Goal: Task Accomplishment & Management: Manage account settings

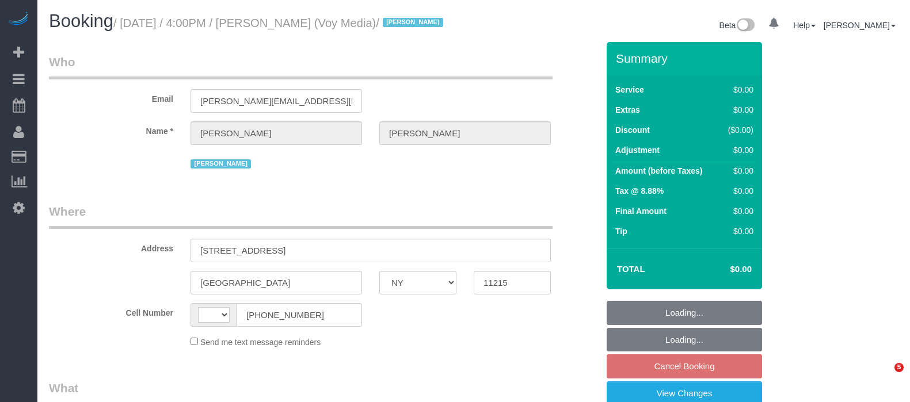
select select "NY"
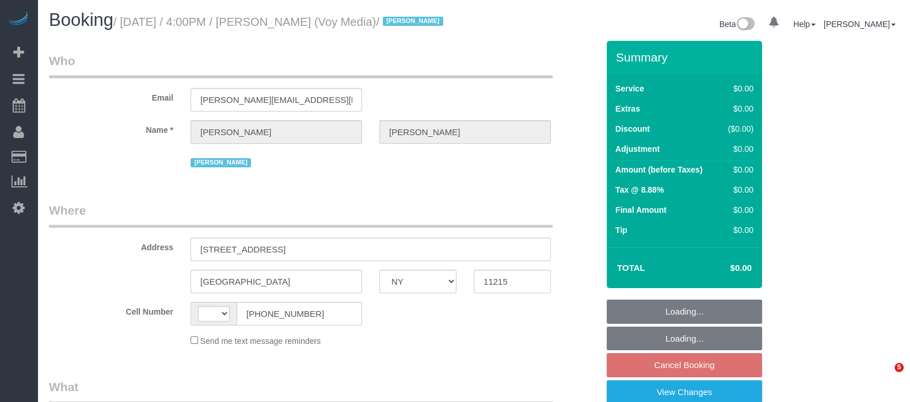
select select "string:[GEOGRAPHIC_DATA]"
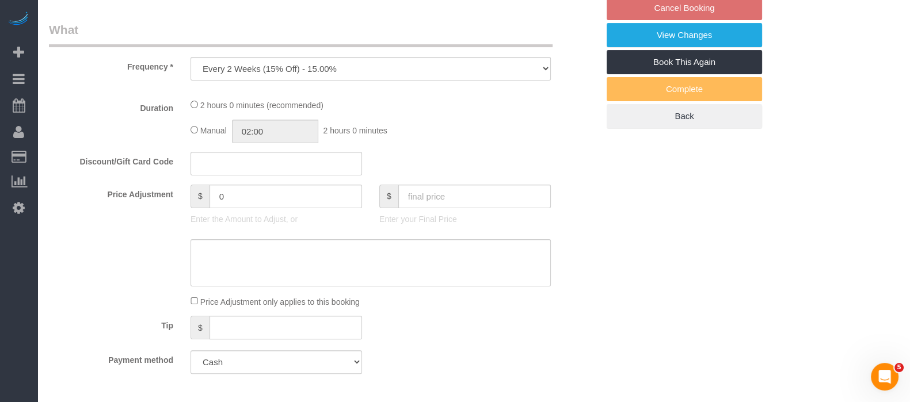
select select "object:774"
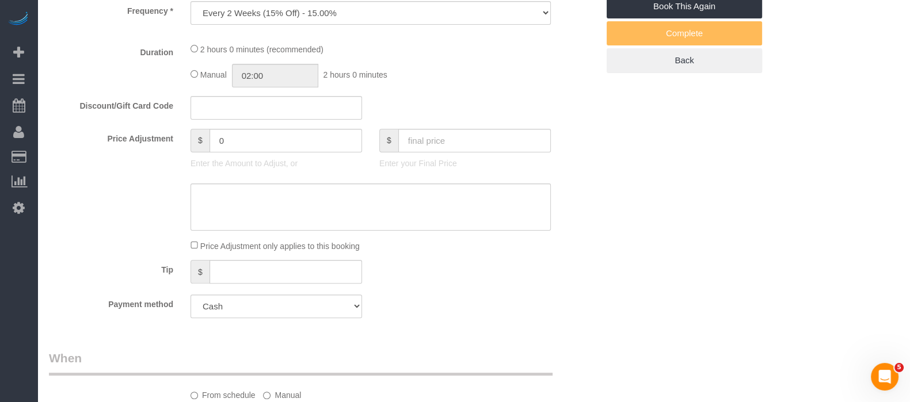
select select "spot1"
select select "number:89"
select select "number:90"
select select "number:15"
select select "number:5"
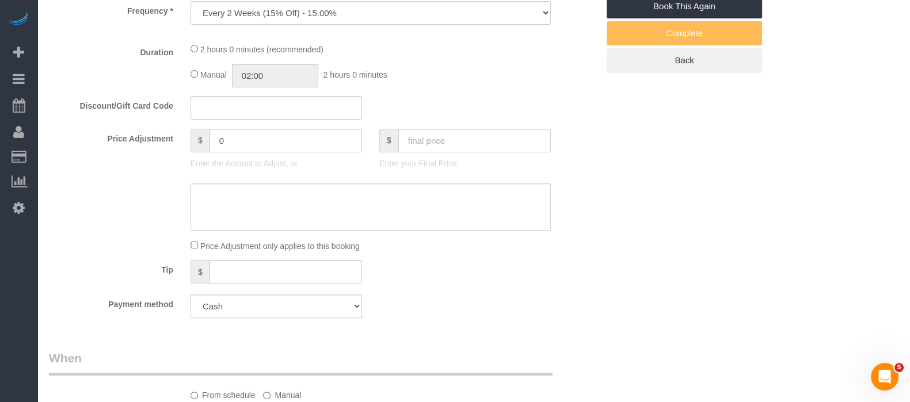
select select "number:21"
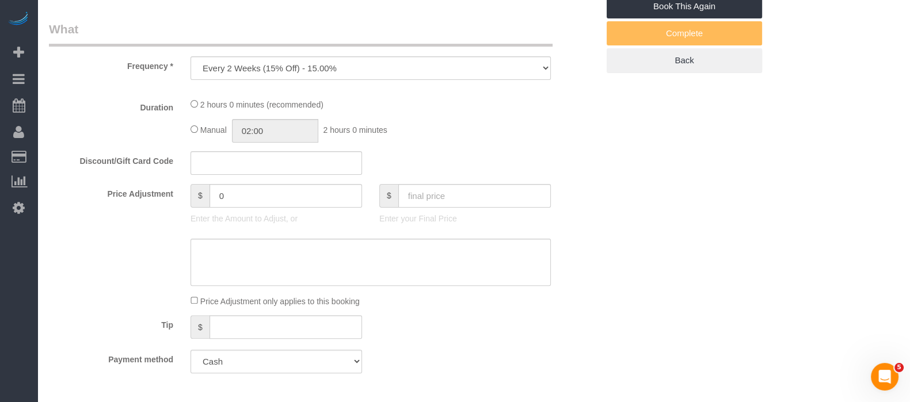
scroll to position [0, 0]
select select "120"
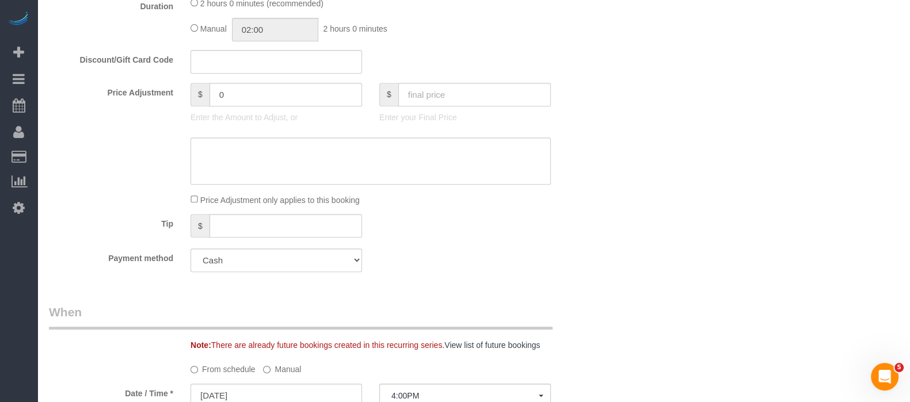
select select "object:1469"
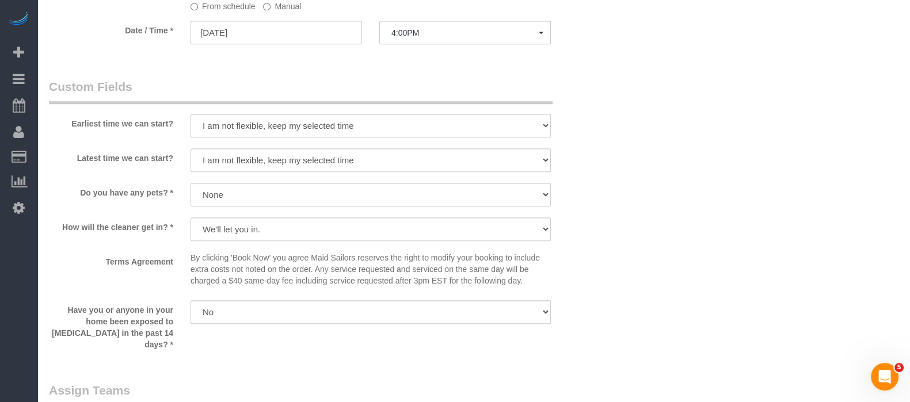
select select "spot53"
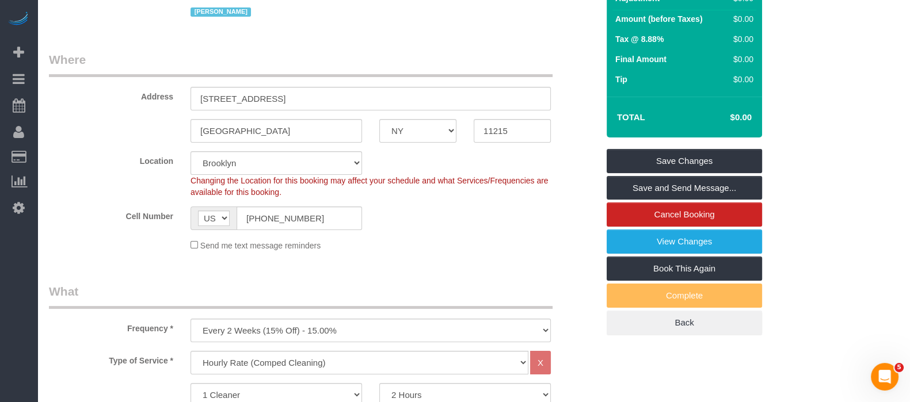
scroll to position [55, 0]
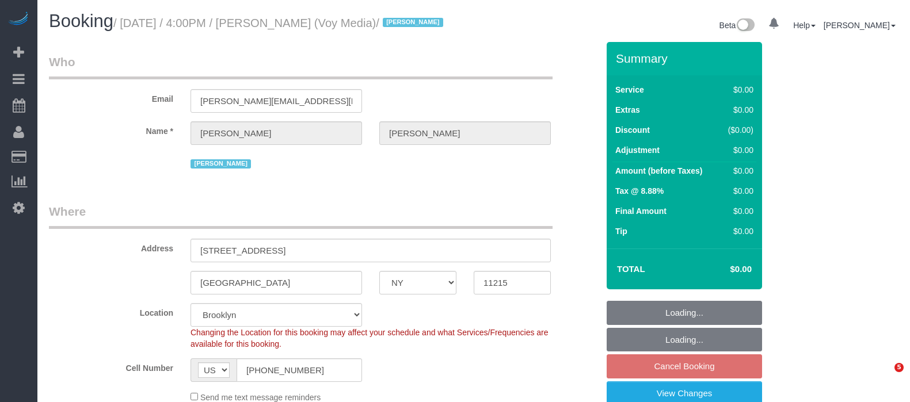
select select "NY"
select select "120"
select select "number:89"
select select "number:90"
select select "number:15"
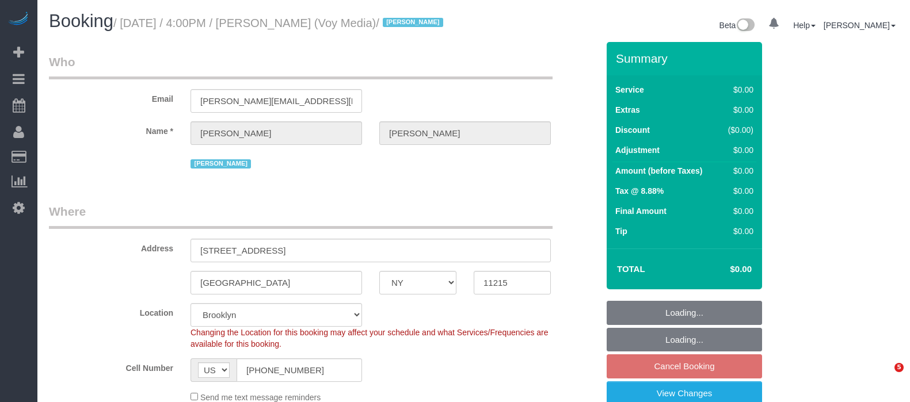
select select "number:5"
select select "number:21"
select select "spot1"
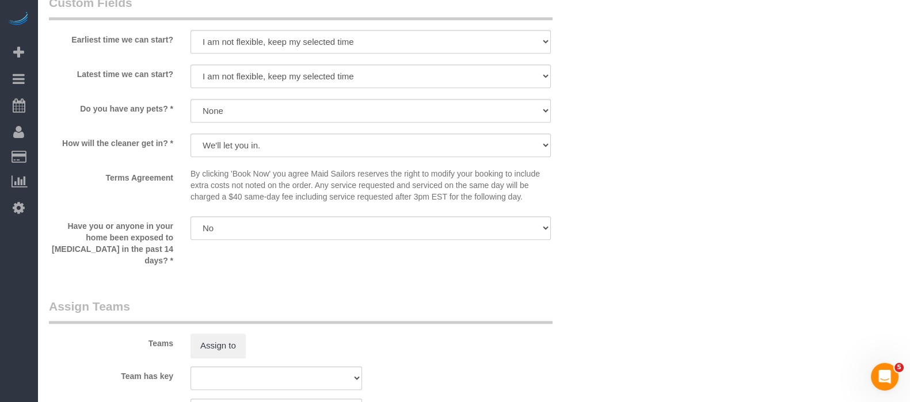
scroll to position [1151, 0]
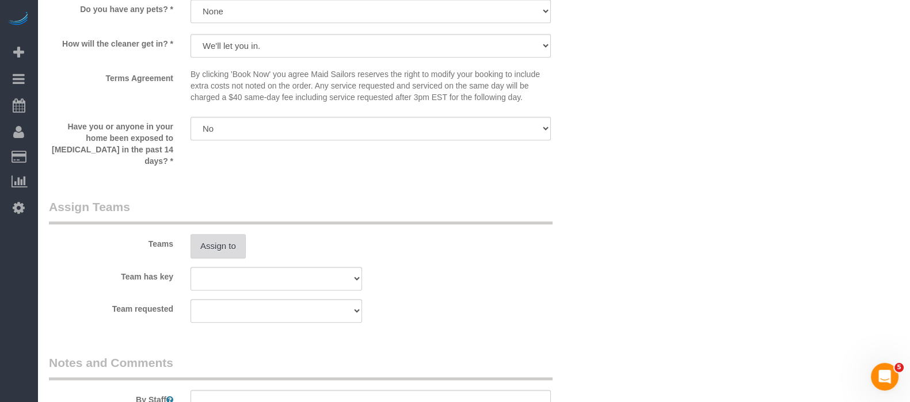
click at [237, 257] on button "Assign to" at bounding box center [218, 246] width 55 height 24
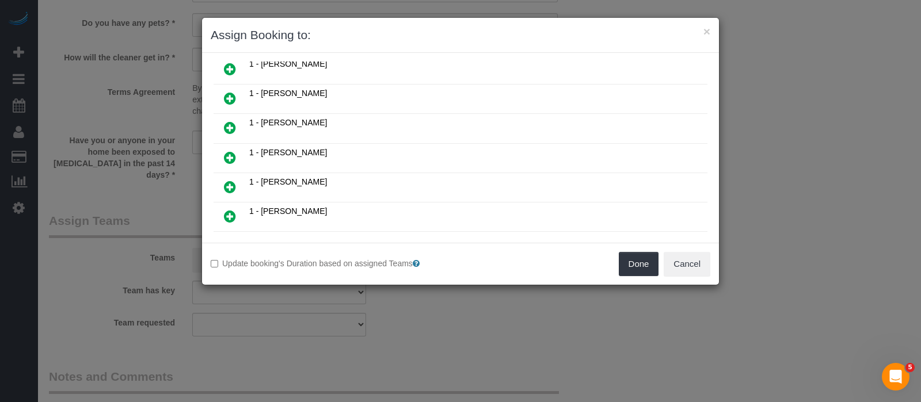
scroll to position [432, 0]
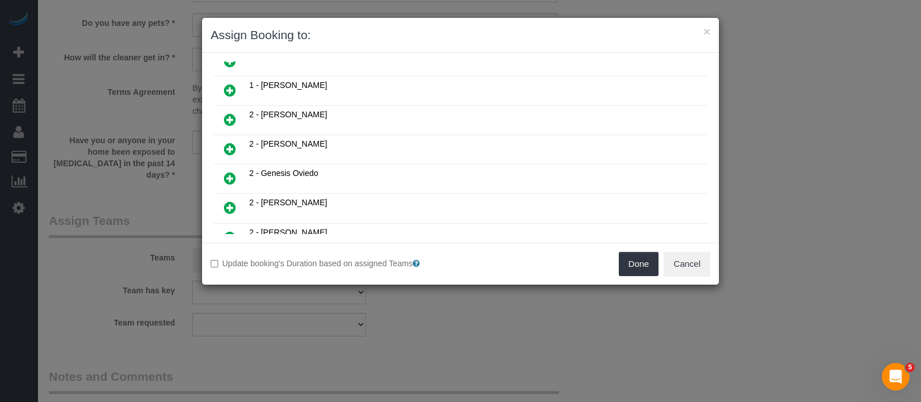
click at [236, 109] on link at bounding box center [229, 120] width 27 height 23
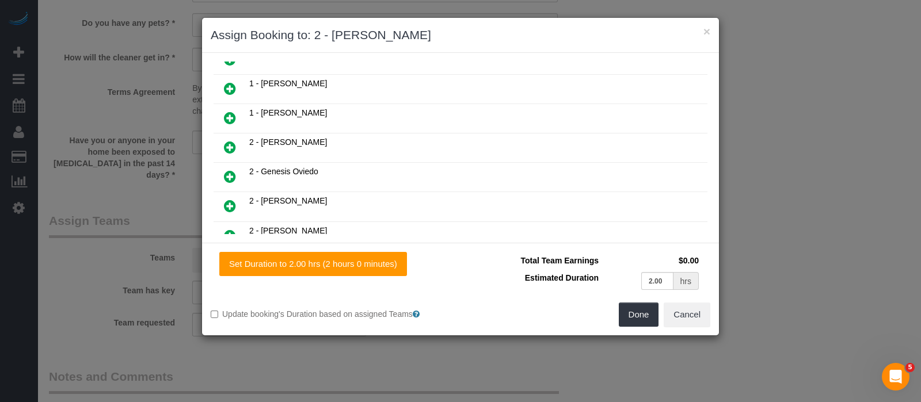
scroll to position [458, 0]
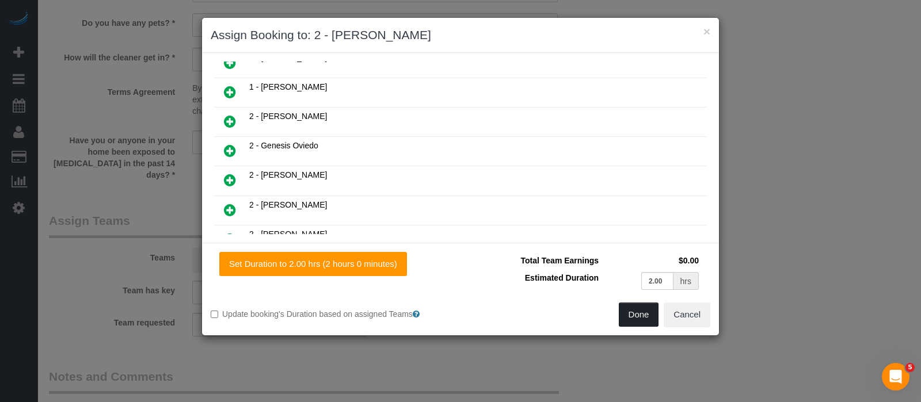
click at [637, 315] on button "Done" at bounding box center [639, 315] width 40 height 24
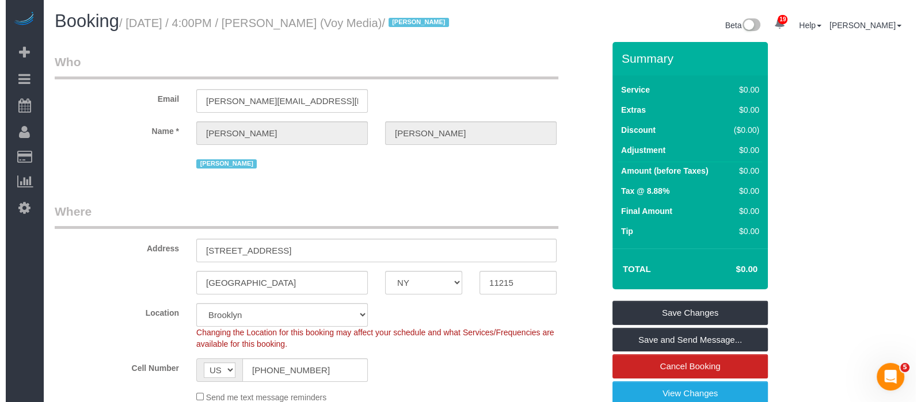
scroll to position [0, 0]
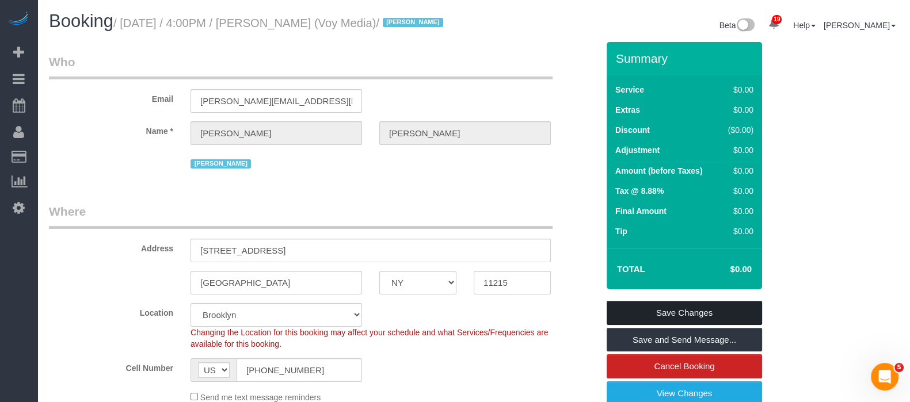
click at [725, 321] on link "Save Changes" at bounding box center [684, 313] width 155 height 24
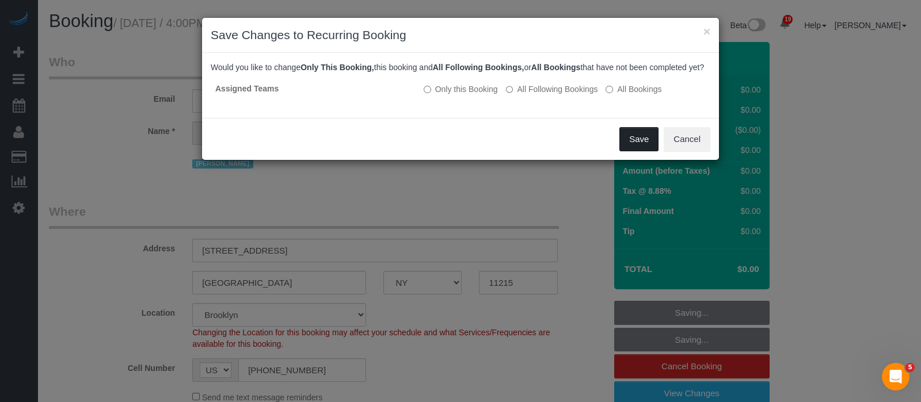
drag, startPoint x: 641, startPoint y: 141, endPoint x: 603, endPoint y: 168, distance: 47.1
click at [641, 140] on button "Save" at bounding box center [638, 139] width 39 height 24
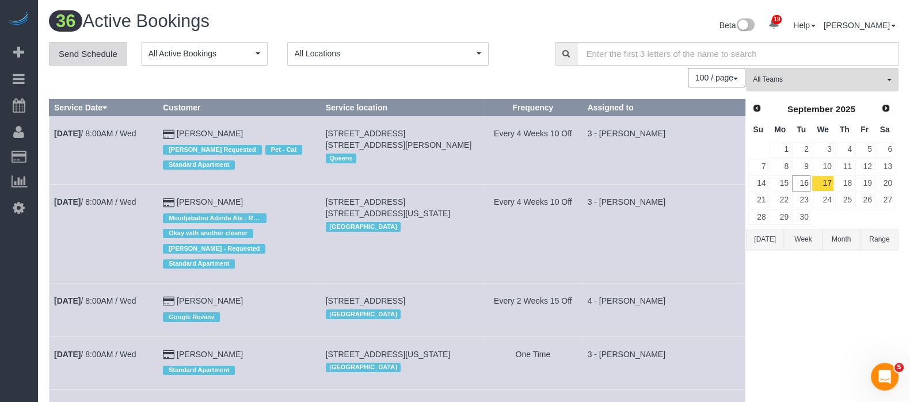
click at [101, 56] on link "Send Schedule" at bounding box center [88, 54] width 78 height 24
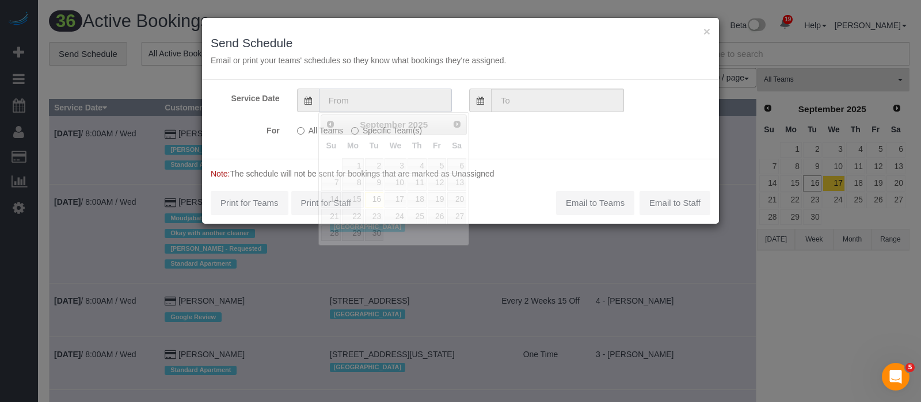
click at [362, 96] on input "text" at bounding box center [385, 101] width 133 height 24
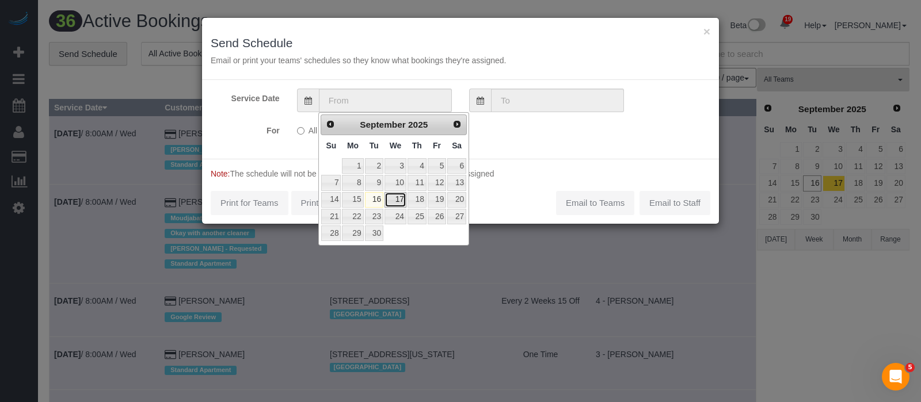
click at [393, 199] on link "17" at bounding box center [396, 200] width 22 height 16
type input "[DATE]"
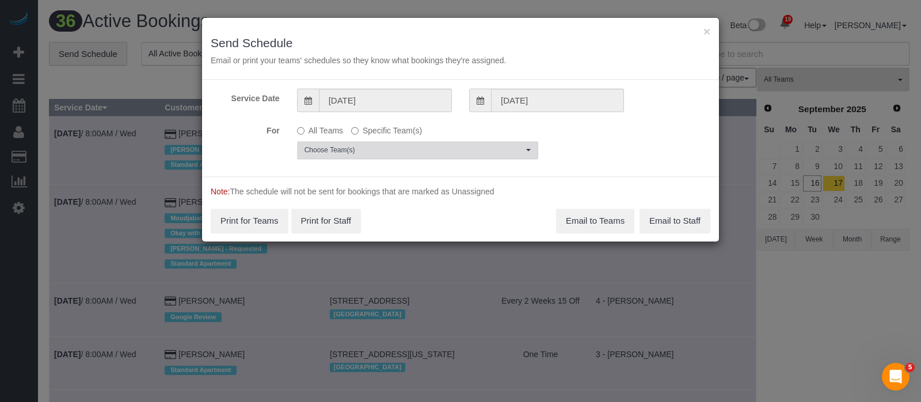
click at [458, 148] on span "Choose Team(s)" at bounding box center [414, 151] width 219 height 10
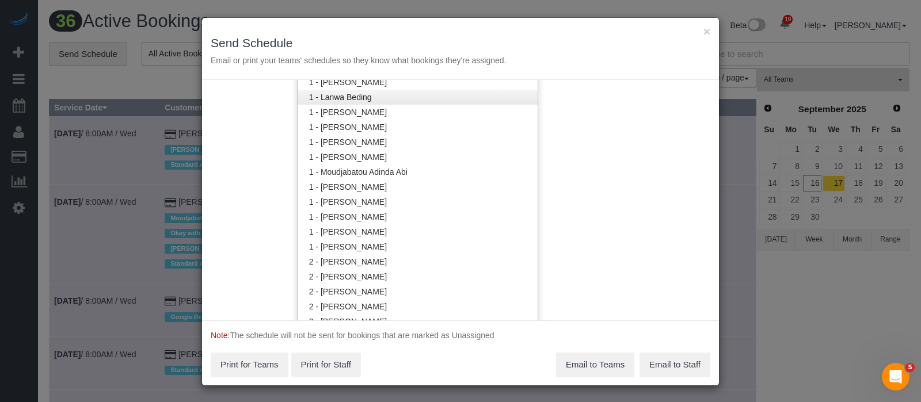
scroll to position [578, 0]
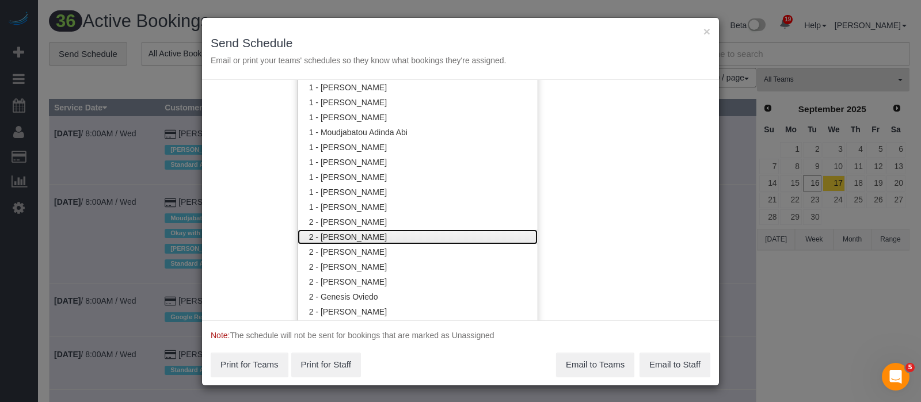
click at [378, 234] on link "2 - [PERSON_NAME]" at bounding box center [418, 237] width 240 height 15
click at [583, 174] on div "Service Date 09/17/2025 09/17/2025 For All Teams Specific Team(s) 2 - Alton Jas…" at bounding box center [460, 200] width 517 height 241
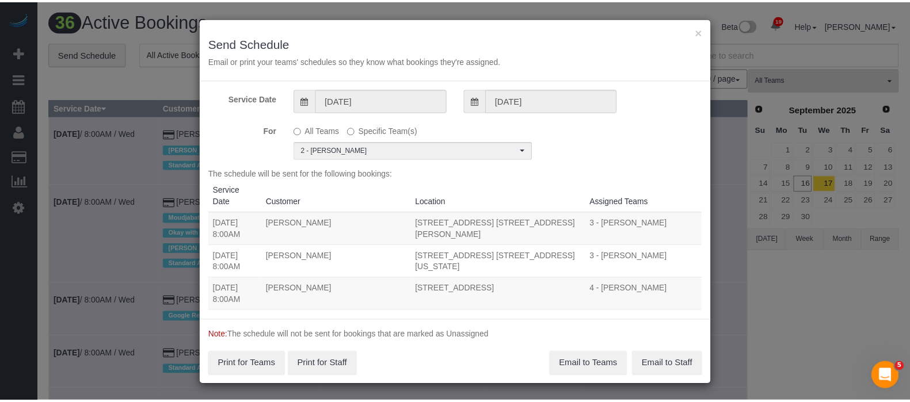
scroll to position [0, 0]
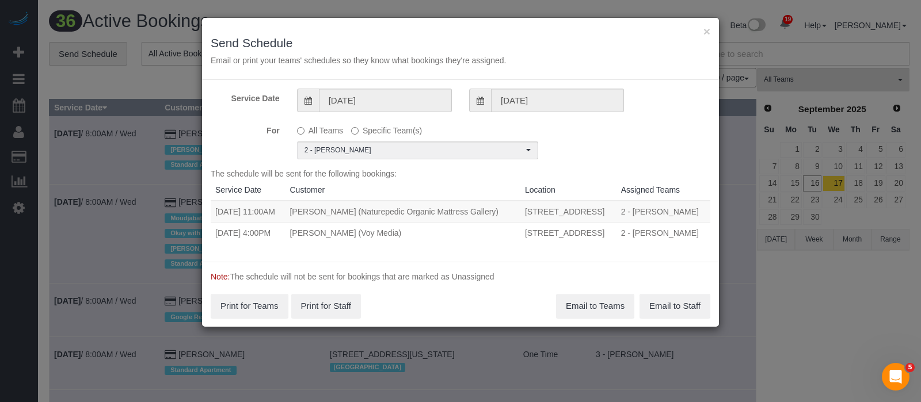
drag, startPoint x: 213, startPoint y: 220, endPoint x: 605, endPoint y: 268, distance: 394.4
click at [605, 244] on tbody "09/17/2025 11:00AM Luis Chevere (Naturepedic Organic Mattress Gallery) 85 North…" at bounding box center [461, 222] width 500 height 43
copy tbody "09/17/2025 11:00AM Luis Chevere (Naturepedic Organic Mattress Gallery) 85 North…"
click at [600, 318] on button "Email to Teams" at bounding box center [595, 306] width 78 height 24
